Goal: Transaction & Acquisition: Obtain resource

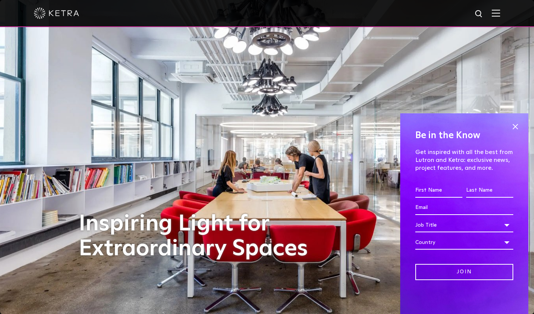
click at [428, 194] on input "First name *" at bounding box center [438, 191] width 47 height 14
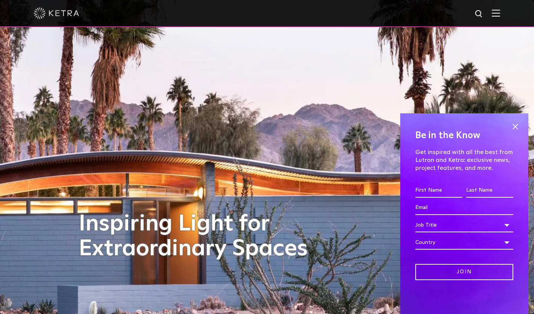
type input "Satish"
type input "Goel"
type input "[EMAIL_ADDRESS][DOMAIN_NAME]"
select select "[GEOGRAPHIC_DATA]"
click at [438, 243] on div "Country" at bounding box center [464, 243] width 98 height 14
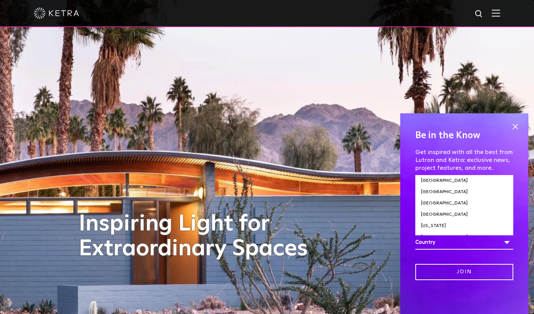
click at [408, 239] on div "Be in the Know Get inspired with all the best from Lutron and [PERSON_NAME]: ex…" at bounding box center [464, 213] width 128 height 201
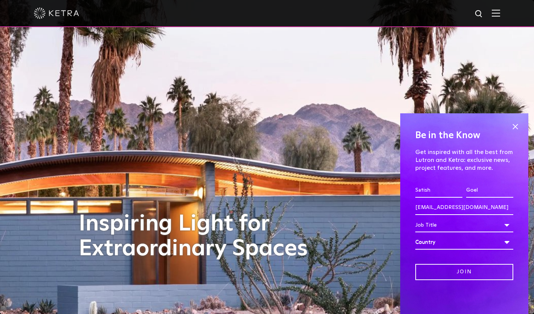
click at [508, 224] on div "Job Title" at bounding box center [464, 225] width 98 height 14
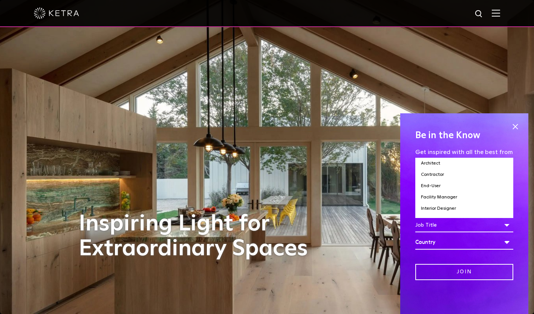
click at [436, 187] on li "End-User" at bounding box center [464, 186] width 98 height 11
select select "End-User"
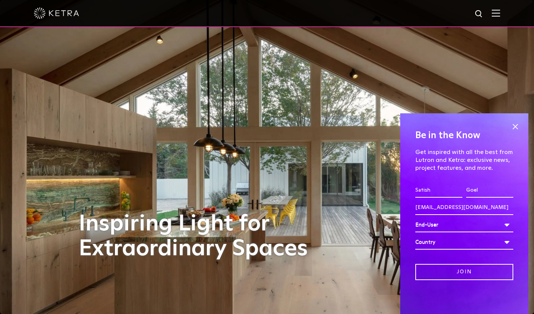
click at [517, 126] on span at bounding box center [515, 126] width 11 height 11
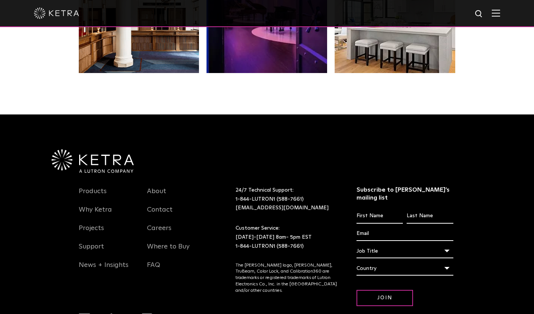
scroll to position [1585, 0]
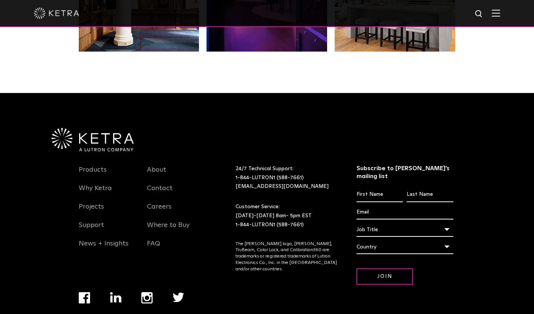
click at [177, 221] on link "Where to Buy" at bounding box center [168, 229] width 43 height 17
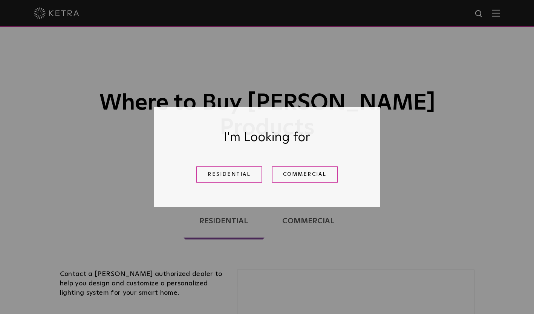
drag, startPoint x: 228, startPoint y: 176, endPoint x: 211, endPoint y: 178, distance: 17.5
click at [228, 176] on link "Residential" at bounding box center [229, 175] width 66 height 16
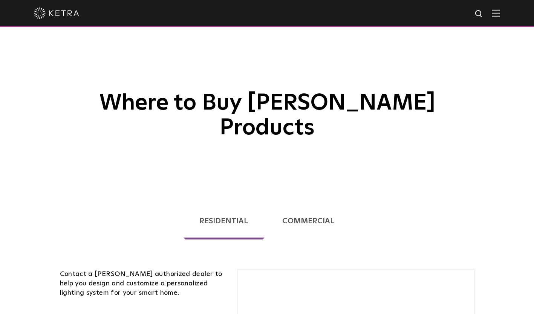
scroll to position [192, 0]
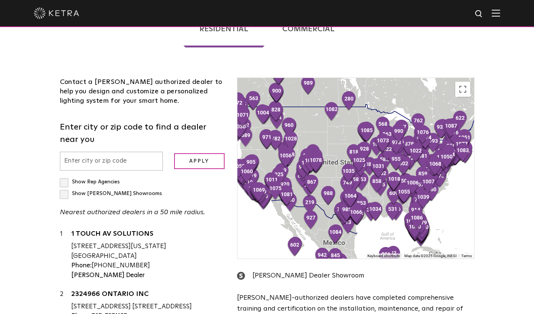
click at [93, 152] on input "text" at bounding box center [111, 161] width 103 height 19
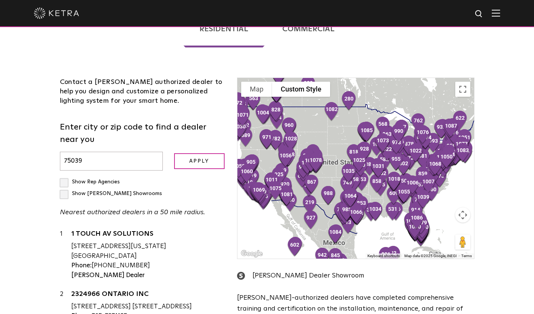
type input "75039"
click at [131, 191] on label "Show [PERSON_NAME] Showrooms" at bounding box center [111, 193] width 102 height 5
click at [65, 176] on input "Show [PERSON_NAME] Showrooms" at bounding box center [62, 178] width 5 height 5
checkbox input "true"
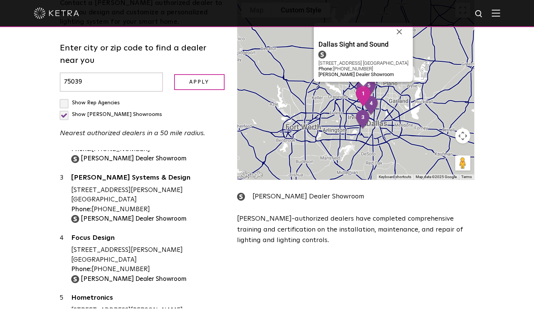
scroll to position [81, 0]
